Goal: Task Accomplishment & Management: Manage account settings

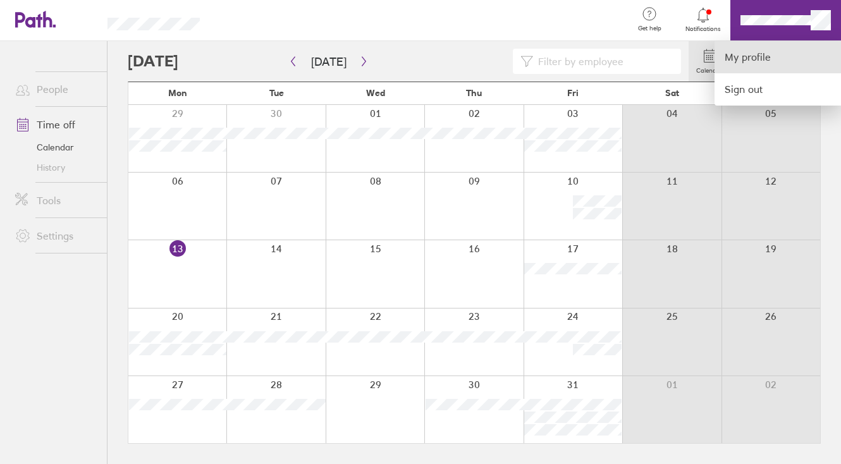
click at [753, 59] on link "My profile" at bounding box center [778, 57] width 126 height 32
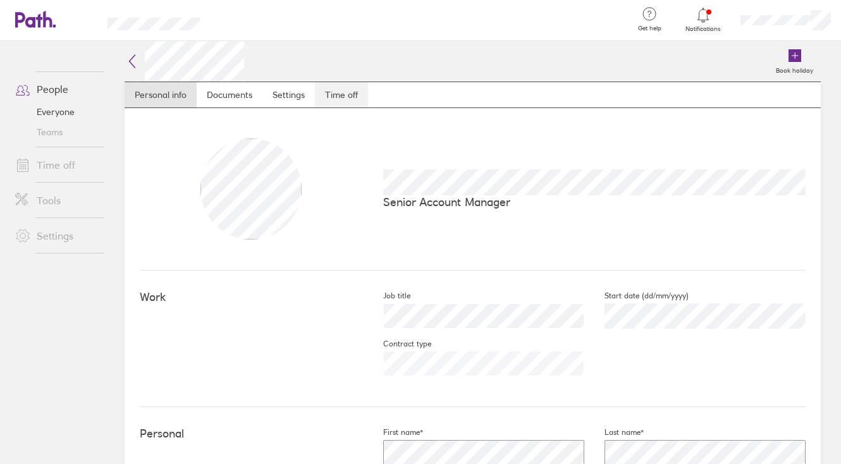
click at [360, 99] on link "Time off" at bounding box center [341, 94] width 53 height 25
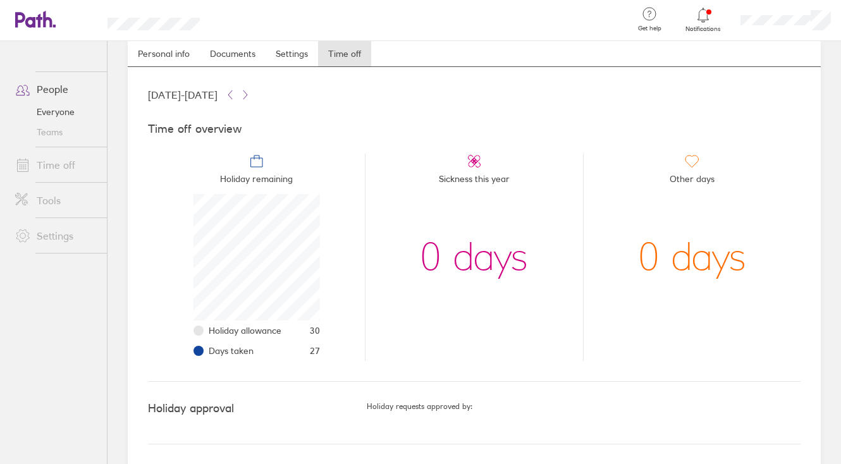
scroll to position [40, 0]
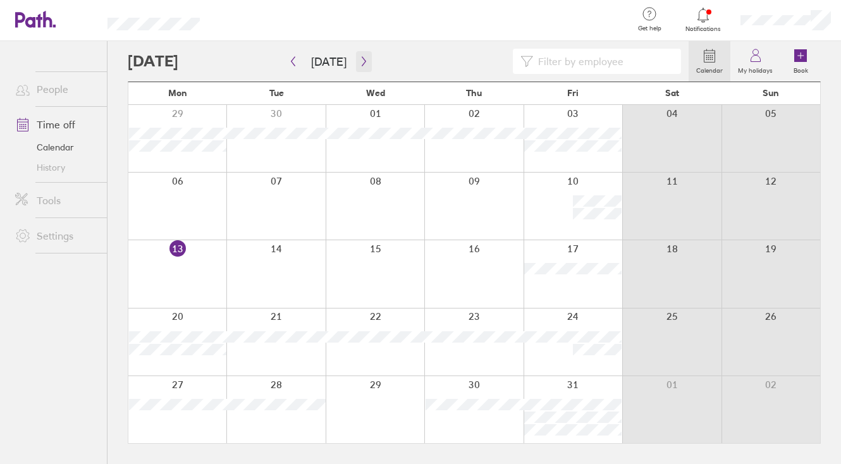
click at [359, 61] on icon "button" at bounding box center [363, 61] width 9 height 10
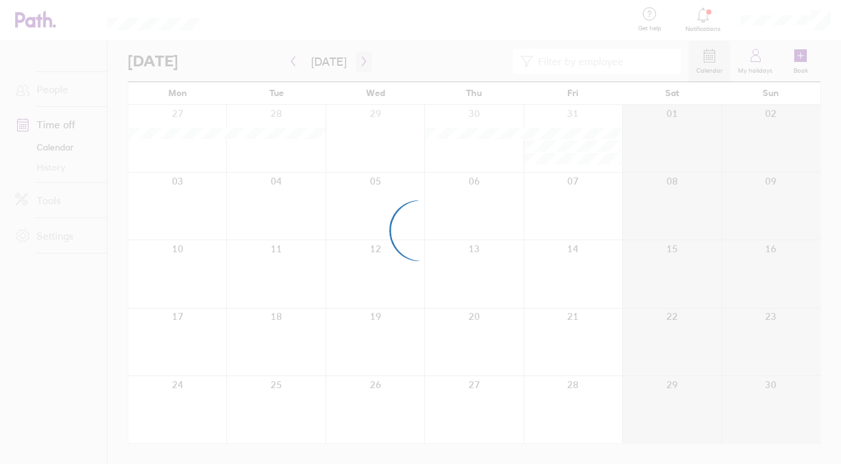
click at [359, 61] on div at bounding box center [420, 232] width 841 height 464
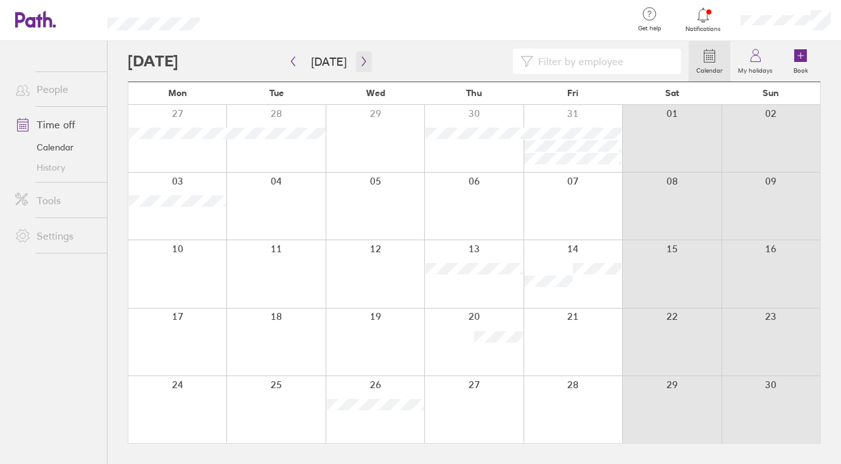
click at [362, 61] on icon "button" at bounding box center [363, 61] width 9 height 10
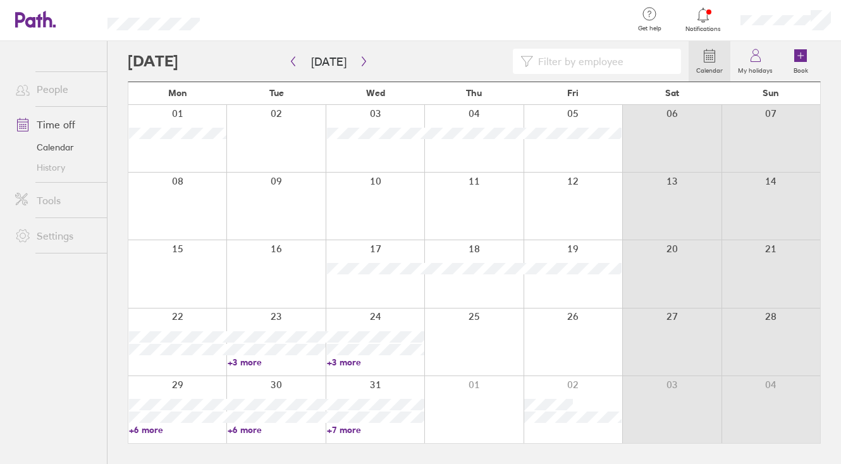
click at [254, 362] on link "+3 more" at bounding box center [276, 362] width 97 height 11
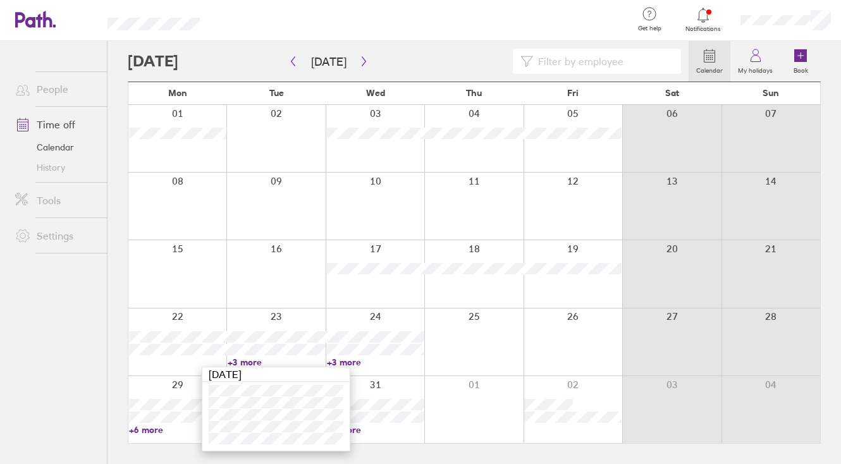
click at [87, 414] on ul "People Time off Calendar History Tools Settings" at bounding box center [53, 231] width 107 height 381
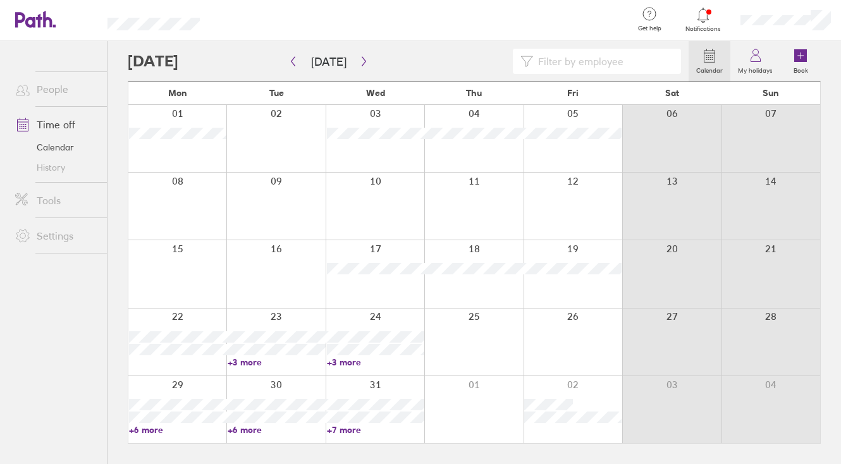
click at [146, 430] on link "+6 more" at bounding box center [177, 429] width 97 height 11
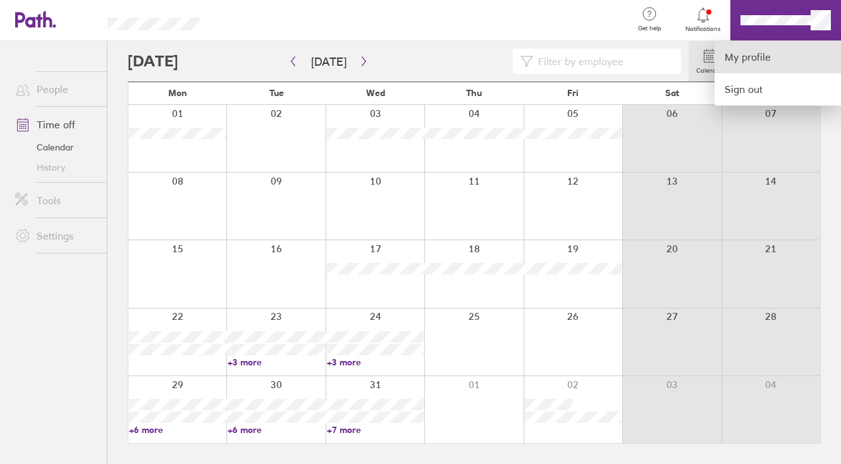
click at [765, 59] on link "My profile" at bounding box center [778, 57] width 126 height 32
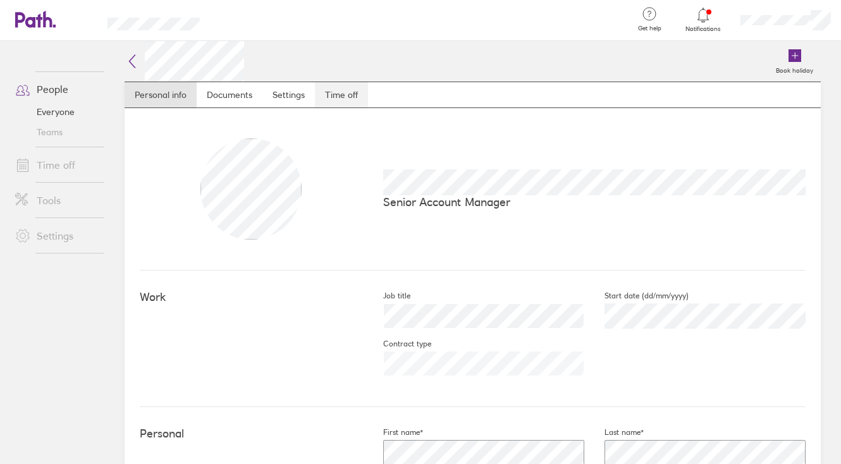
click at [335, 85] on link "Time off" at bounding box center [341, 94] width 53 height 25
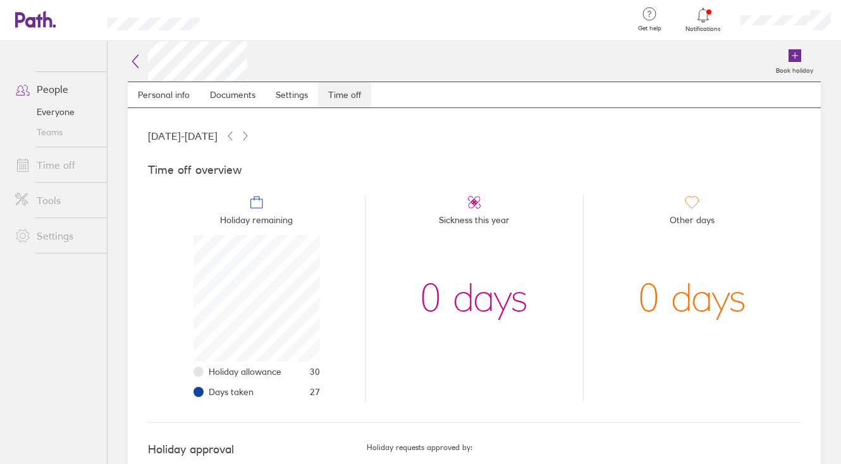
scroll to position [126, 126]
